Goal: Information Seeking & Learning: Understand process/instructions

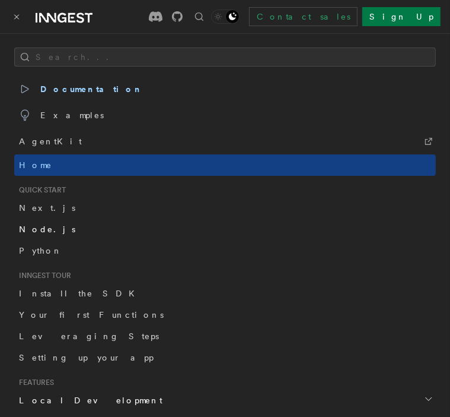
click at [38, 232] on span "Node.js" at bounding box center [47, 228] width 56 height 9
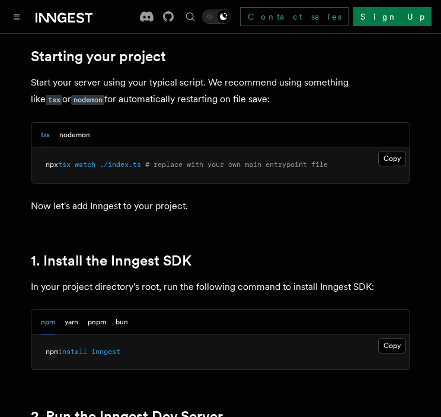
scroll to position [596, 0]
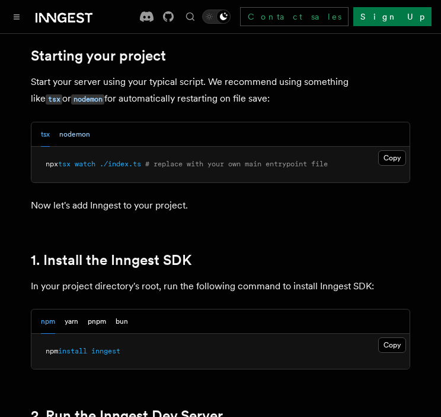
click at [82, 138] on button "nodemon" at bounding box center [74, 134] width 31 height 24
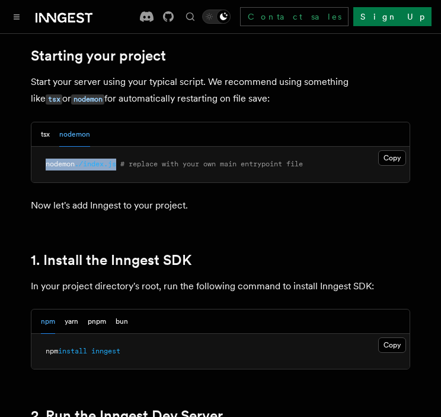
drag, startPoint x: 123, startPoint y: 164, endPoint x: 40, endPoint y: 161, distance: 83.2
click at [40, 161] on pre "nodemon ./index.js # replace with your own main entrypoint file" at bounding box center [220, 165] width 379 height 36
copy span "nodemon ./index.js"
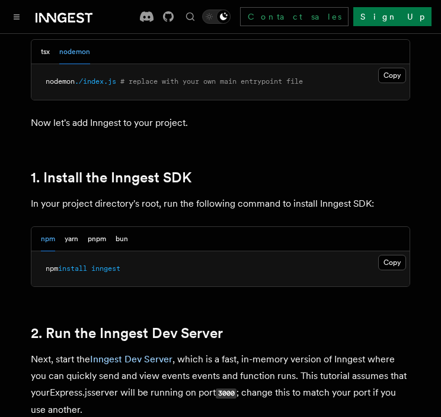
scroll to position [679, 0]
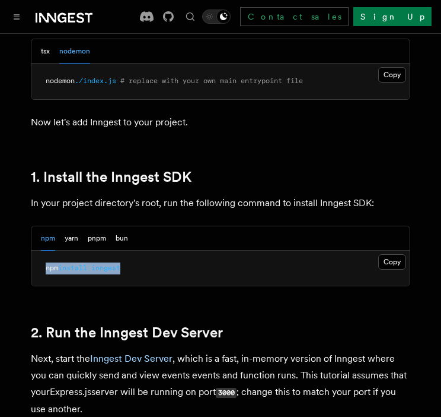
drag, startPoint x: 138, startPoint y: 266, endPoint x: 31, endPoint y: 268, distance: 106.2
click at [31, 268] on pre "npm install inngest" at bounding box center [220, 268] width 379 height 36
copy span "npm install inngest"
click at [166, 265] on pre "npm install inngest" at bounding box center [220, 268] width 379 height 36
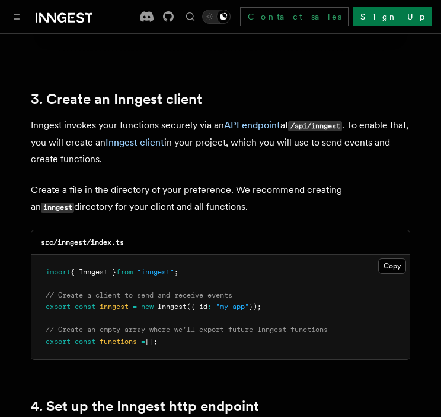
scroll to position [1473, 0]
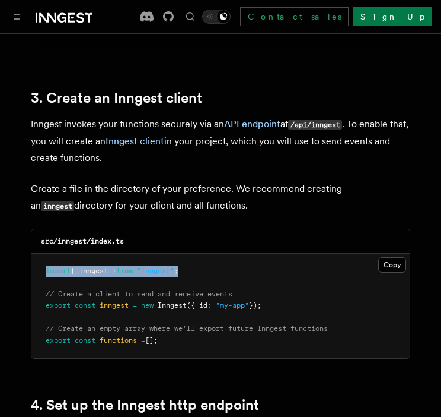
drag, startPoint x: 199, startPoint y: 273, endPoint x: 44, endPoint y: 273, distance: 154.9
click at [44, 273] on pre "import { Inngest } from "inngest" ; // Create a client to send and receive even…" at bounding box center [220, 305] width 379 height 105
copy span "import { Inngest } from "inngest" ;"
click at [386, 257] on button "Copy Copied" at bounding box center [393, 264] width 28 height 15
click at [247, 324] on span "// Create an empty array where we'll export future Inngest functions" at bounding box center [187, 328] width 282 height 8
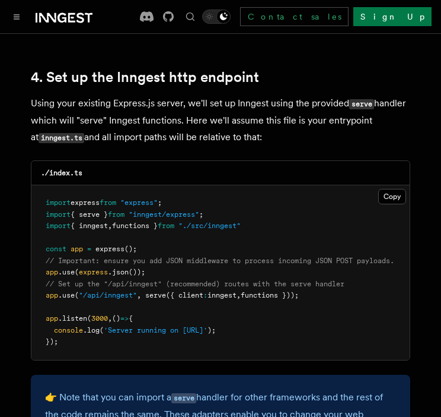
scroll to position [1809, 0]
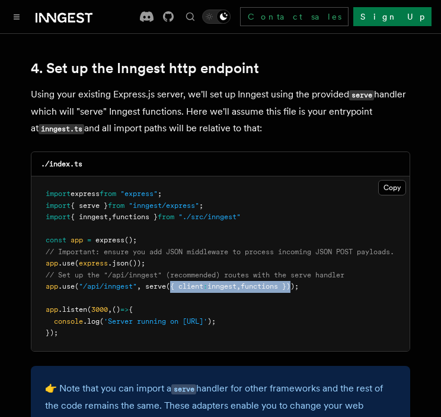
drag, startPoint x: 173, startPoint y: 272, endPoint x: 302, endPoint y: 267, distance: 128.9
click at [299, 282] on span "app .use ( "/api/inngest" , serve ({ client : inngest , functions }));" at bounding box center [172, 286] width 253 height 8
copy span "{ client : inngest , functions }"
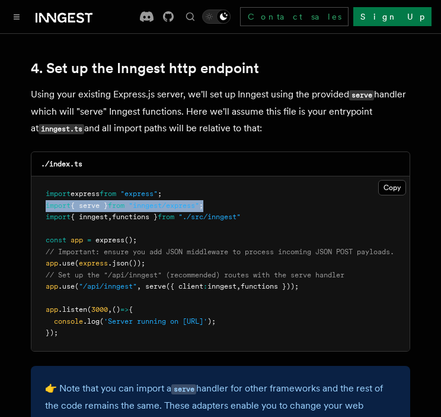
drag, startPoint x: 228, startPoint y: 186, endPoint x: 45, endPoint y: 188, distance: 182.8
click at [45, 188] on pre "import express from "express" ; import { serve } from "inngest/express" ; impor…" at bounding box center [220, 263] width 379 height 174
copy span "import { serve } from "inngest/express" ;"
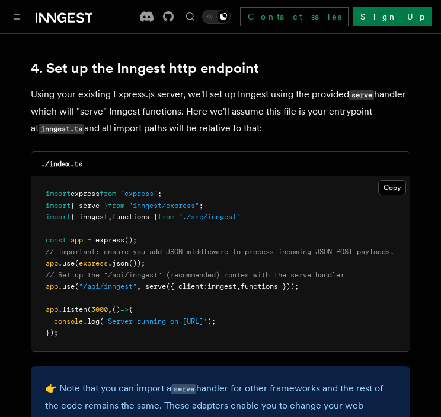
click at [263, 203] on pre "import express from "express" ; import { serve } from "inngest/express" ; impor…" at bounding box center [220, 263] width 379 height 174
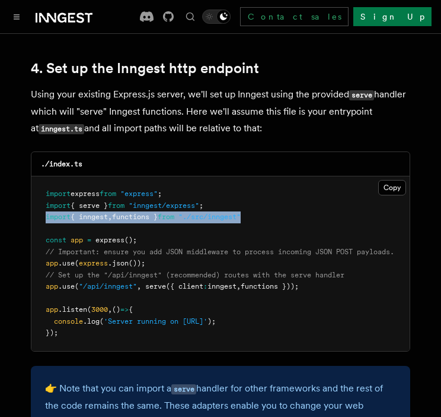
drag, startPoint x: 263, startPoint y: 203, endPoint x: 44, endPoint y: 204, distance: 219.6
click at [44, 204] on pre "import express from "express" ; import { serve } from "inngest/express" ; impor…" at bounding box center [220, 263] width 379 height 174
copy span "import { inngest , functions } from "./src/inngest""
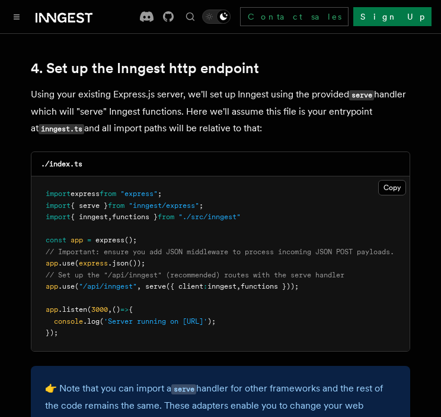
click at [242, 189] on pre "import express from "express" ; import { serve } from "inngest/express" ; impor…" at bounding box center [220, 263] width 379 height 174
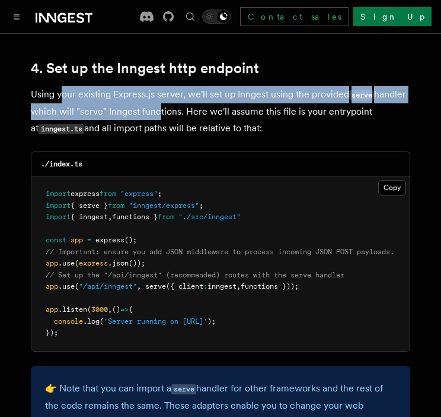
drag, startPoint x: 63, startPoint y: 81, endPoint x: 153, endPoint y: 96, distance: 91.3
click at [153, 96] on p "Using your existing Express.js server, we'll set up Inngest using the provided …" at bounding box center [221, 111] width 380 height 51
drag, startPoint x: 153, startPoint y: 96, endPoint x: 136, endPoint y: 101, distance: 17.5
click at [136, 101] on p "Using your existing Express.js server, we'll set up Inngest using the provided …" at bounding box center [221, 111] width 380 height 51
click at [149, 89] on p "Using your existing Express.js server, we'll set up Inngest using the provided …" at bounding box center [221, 111] width 380 height 51
